Goal: Download file/media

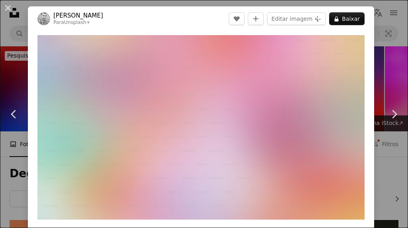
scroll to position [484, 0]
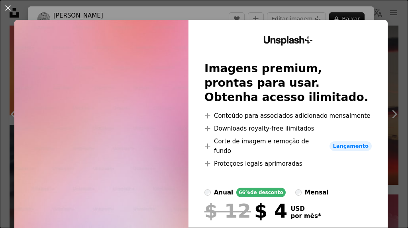
click at [168, 16] on div "An X shape Unsplash+ Imagens premium, prontas para usar. Obtenha acesso ilimita…" at bounding box center [204, 114] width 408 height 228
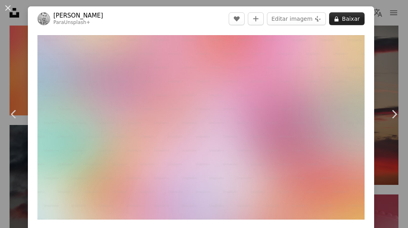
click at [349, 18] on button "A lock Baixar" at bounding box center [346, 18] width 35 height 13
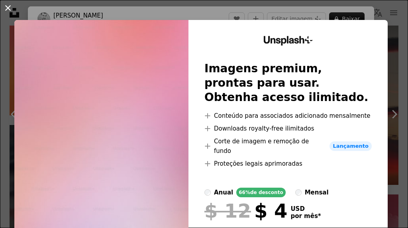
click at [6, 8] on button "An X shape" at bounding box center [8, 8] width 10 height 10
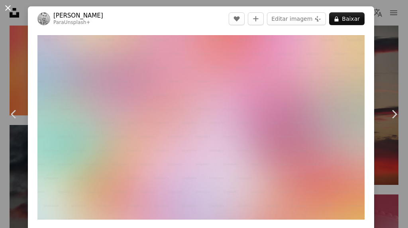
click at [6, 8] on button "An X shape" at bounding box center [8, 8] width 10 height 10
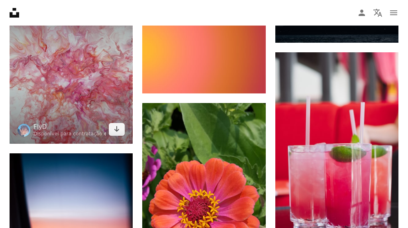
scroll to position [1332, 0]
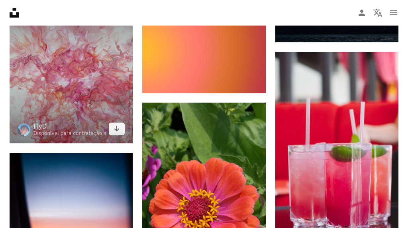
click at [55, 87] on img at bounding box center [71, 72] width 123 height 142
